Goal: Find specific page/section: Find specific page/section

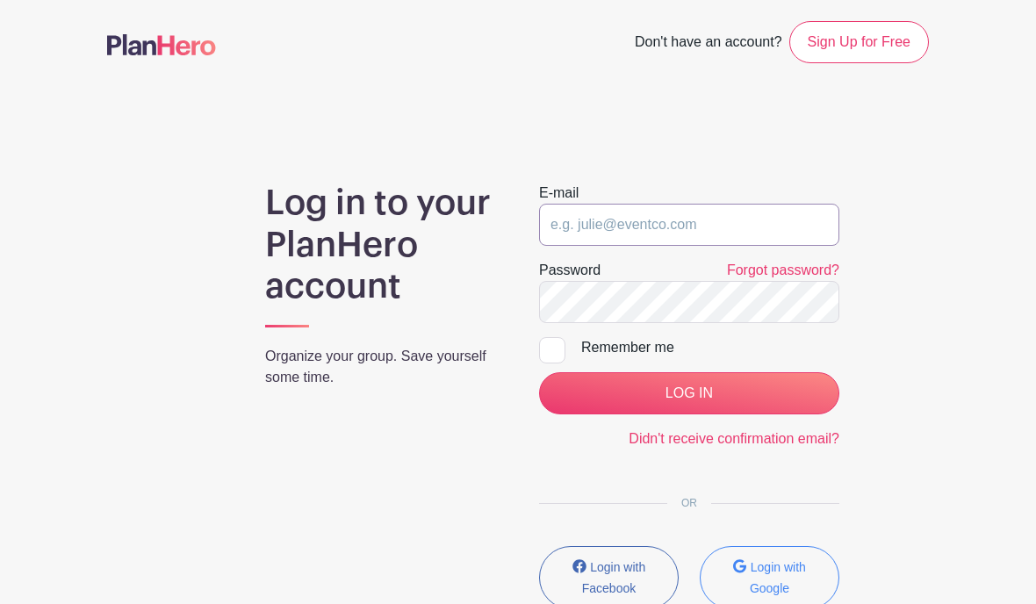
click at [593, 230] on input "email" at bounding box center [689, 225] width 300 height 42
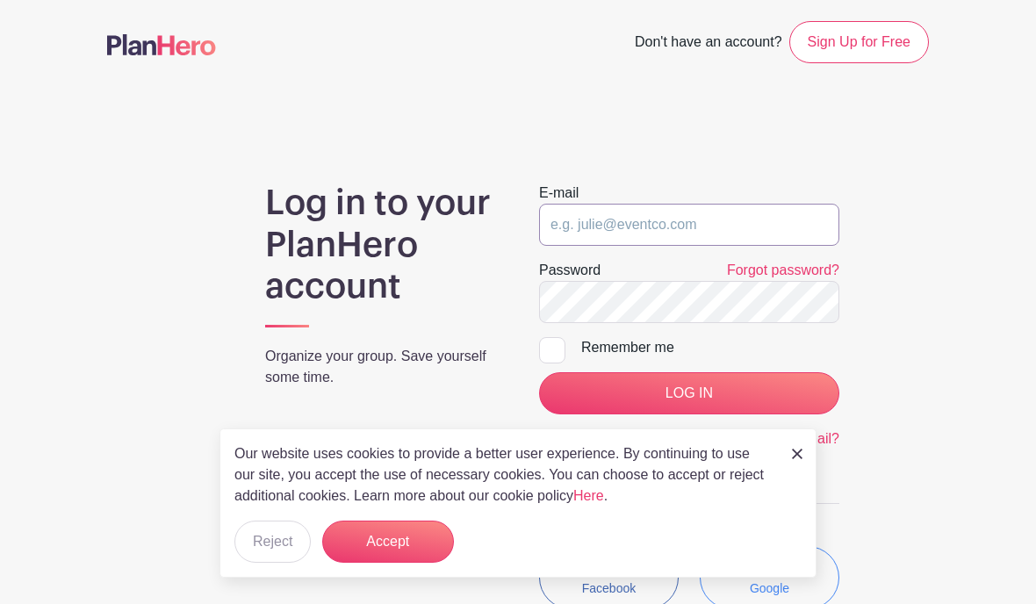
type input "[PERSON_NAME][EMAIL_ADDRESS][DOMAIN_NAME]"
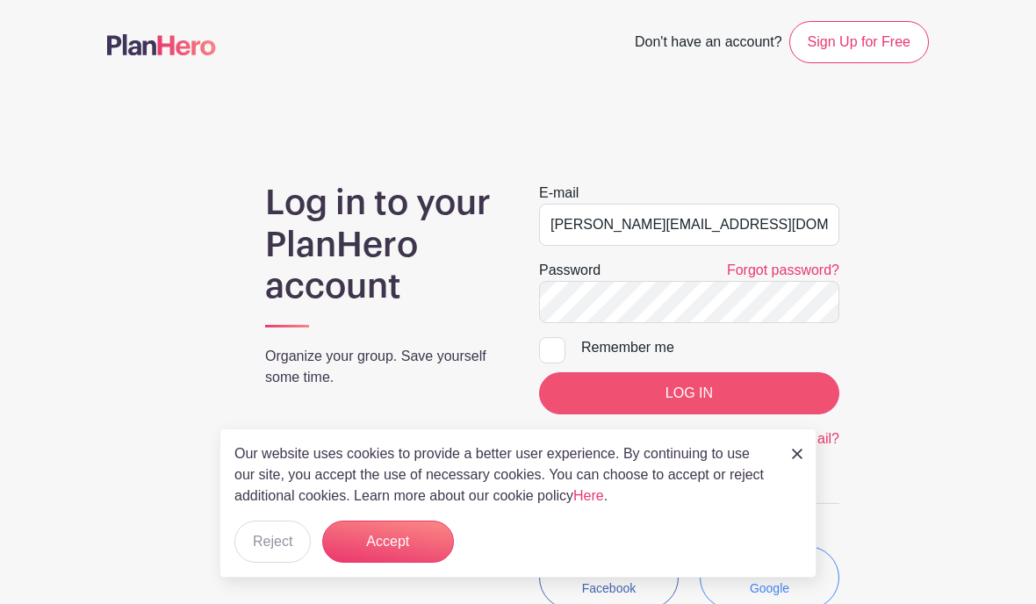
click at [589, 398] on input "LOG IN" at bounding box center [689, 393] width 300 height 42
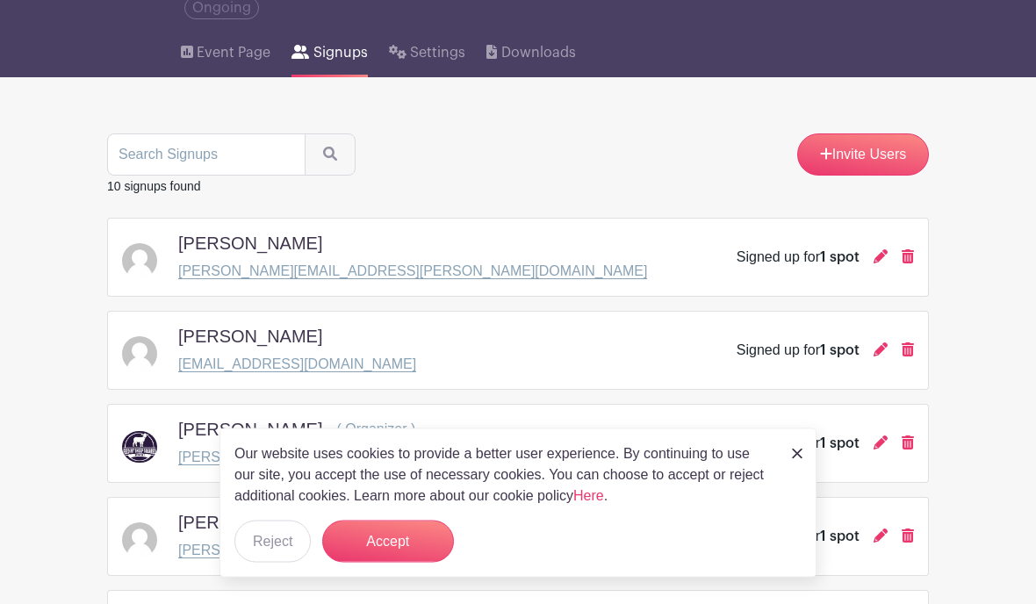
scroll to position [129, 0]
click at [389, 563] on button "Accept" at bounding box center [388, 541] width 132 height 42
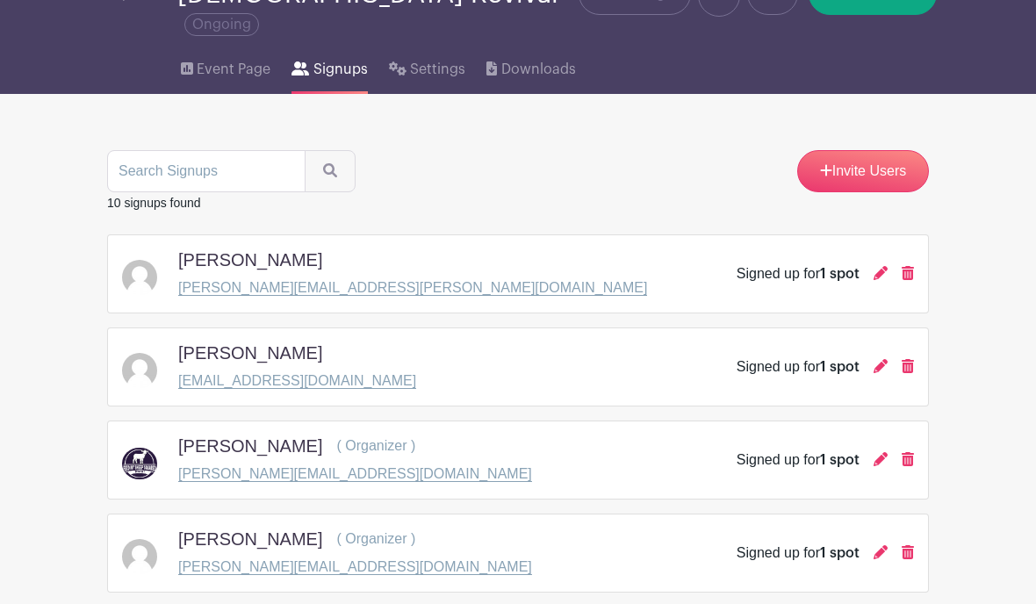
scroll to position [0, 0]
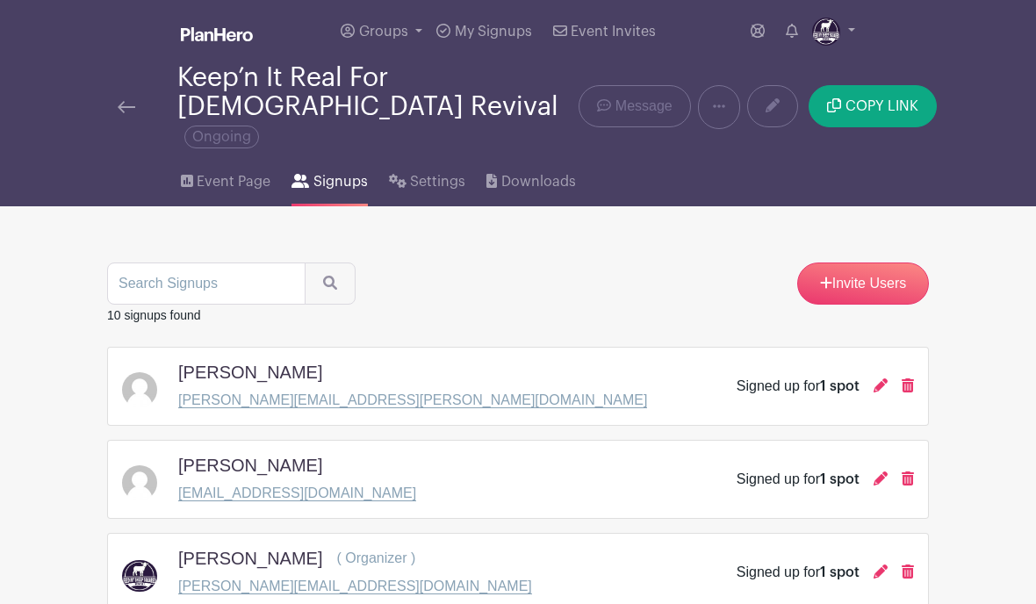
click at [118, 101] on img at bounding box center [127, 107] width 18 height 12
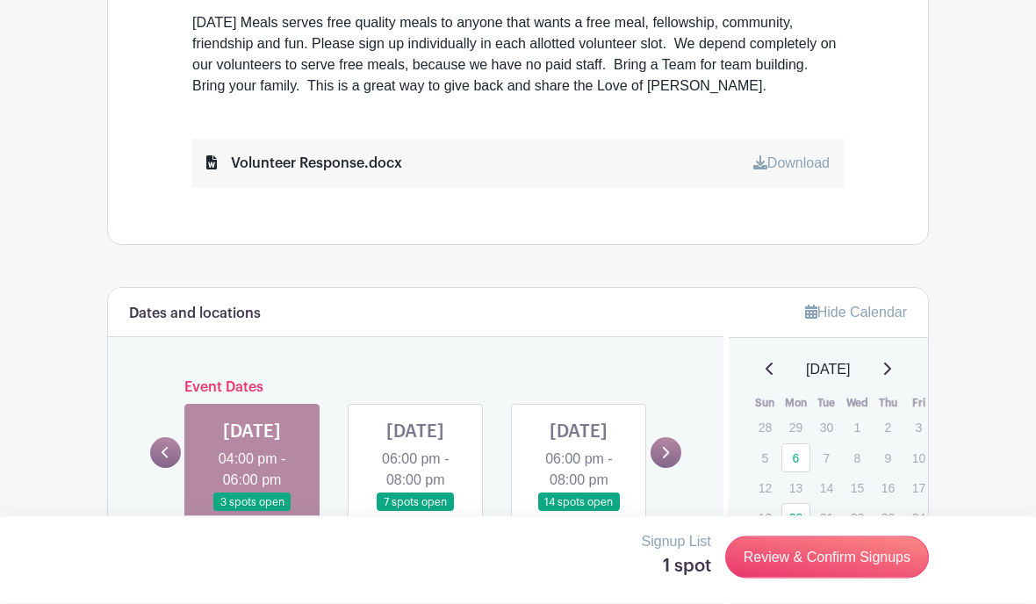
scroll to position [785, 0]
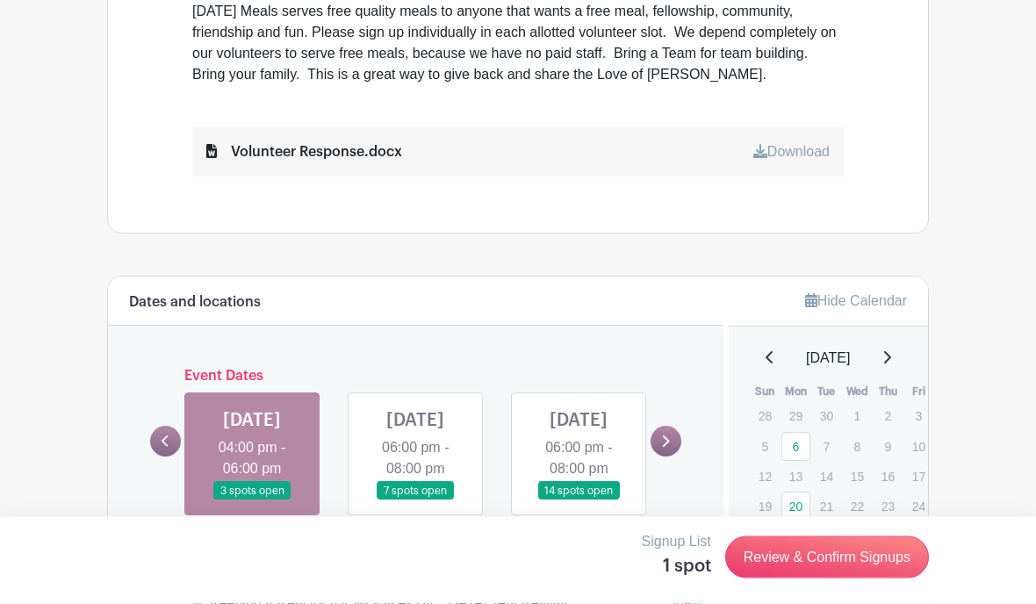
click at [415, 501] on link at bounding box center [415, 501] width 0 height 0
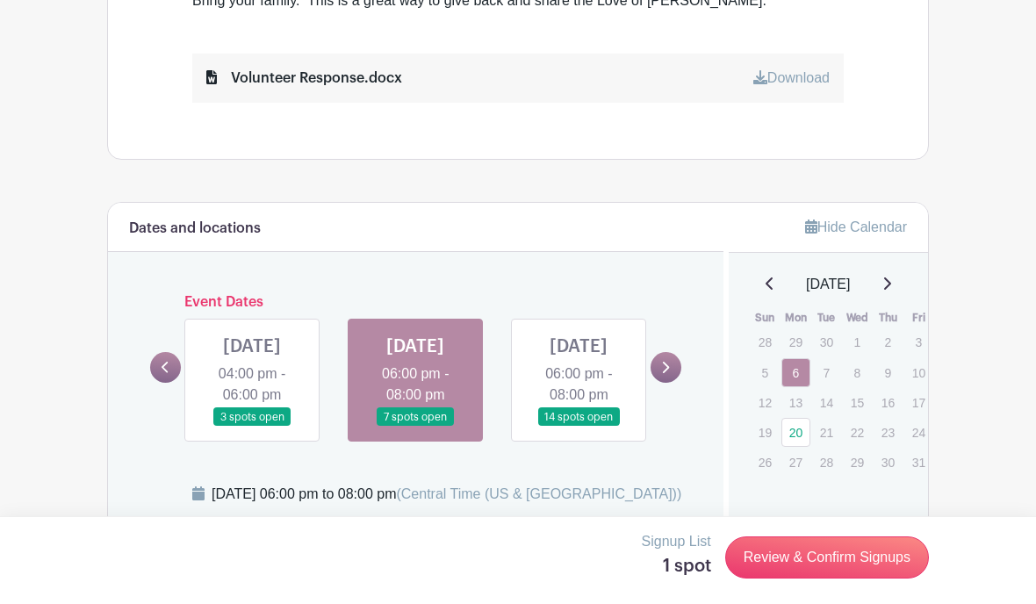
click at [415, 426] on link at bounding box center [415, 426] width 0 height 0
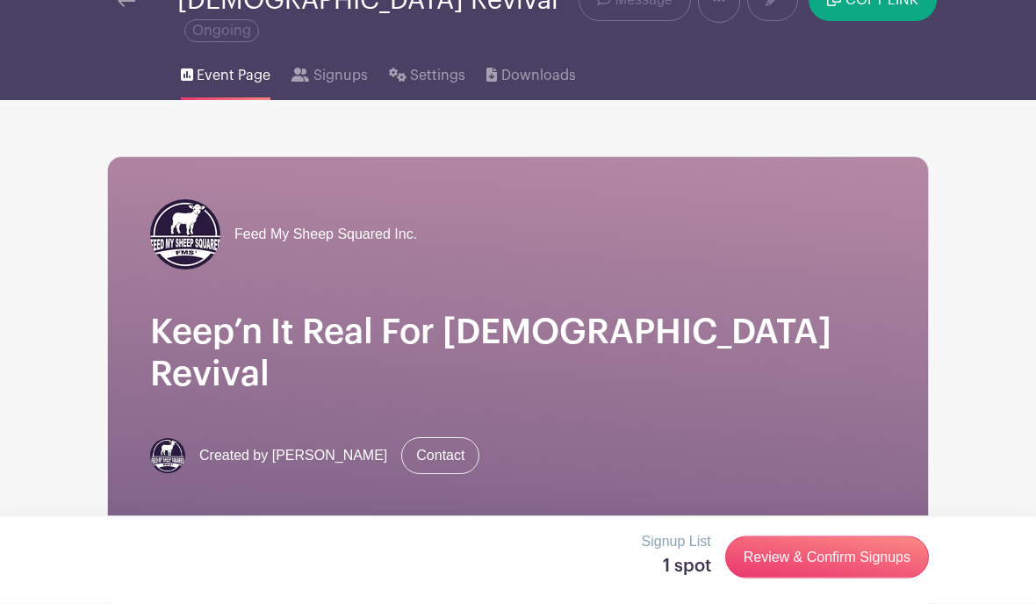
scroll to position [0, 0]
